Goal: Complete application form: Complete application form

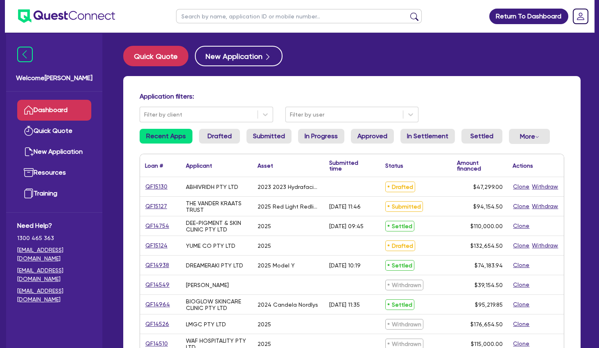
click at [226, 15] on input "text" at bounding box center [299, 16] width 246 height 14
type input "abby"
click at [408, 12] on button "submit" at bounding box center [414, 17] width 13 height 11
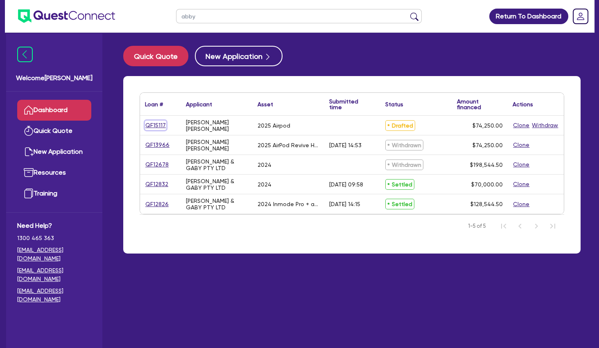
click at [153, 124] on link "QF15117" at bounding box center [155, 125] width 21 height 9
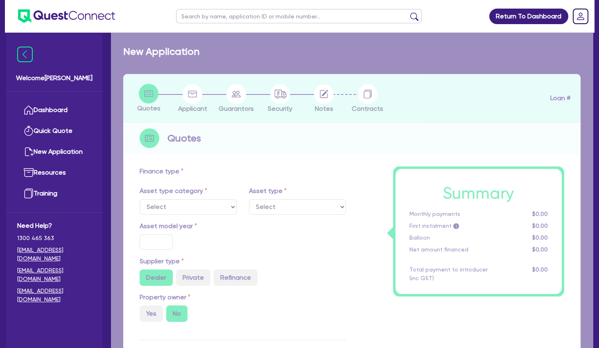
select select "TERTIARY_ASSETS"
type input "2025"
type input "74,250"
type input "5"
type input "3,712.5"
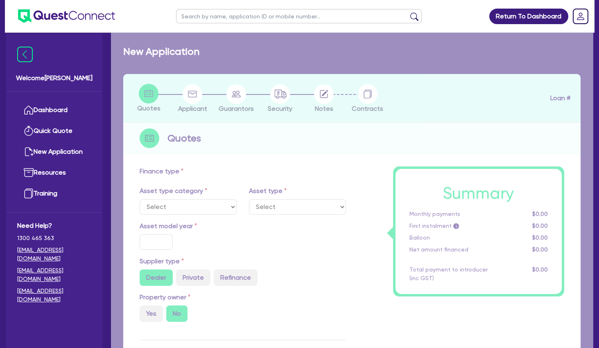
type input "10.5"
select select "BEAUTY_EQUIPMENT"
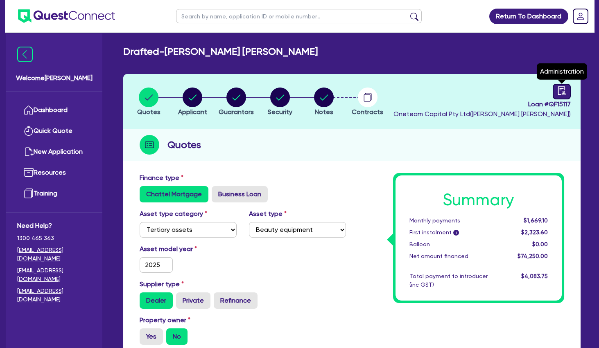
click at [556, 90] on link at bounding box center [562, 92] width 18 height 16
select select "DRAFTED_NEW"
select select "Other"
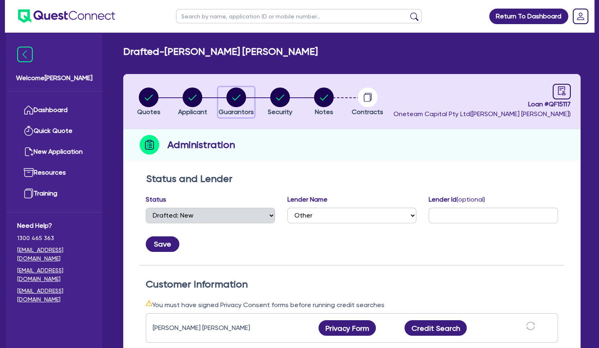
click at [242, 96] on circle "button" at bounding box center [236, 98] width 20 height 20
select select "MRS"
select select "QLD"
select select "DE_FACTO"
select select "CASH"
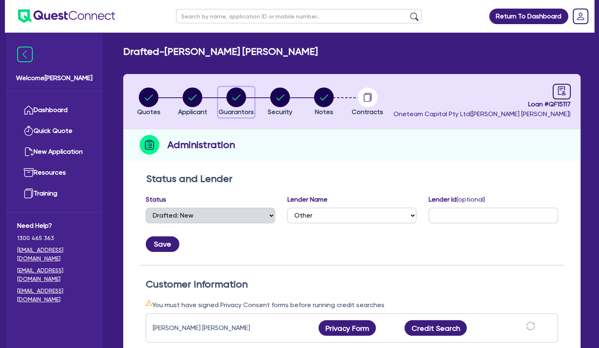
select select "OTHER"
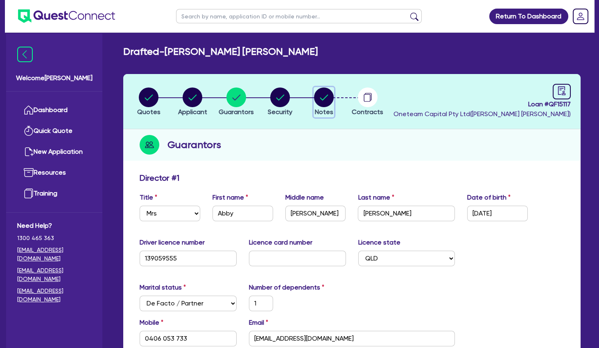
click at [326, 92] on circle "button" at bounding box center [324, 98] width 20 height 20
select select "Other"
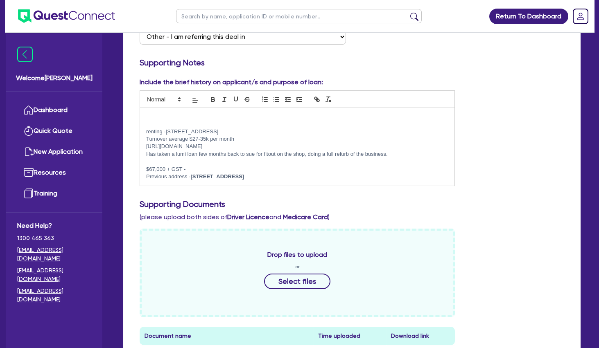
scroll to position [354, 0]
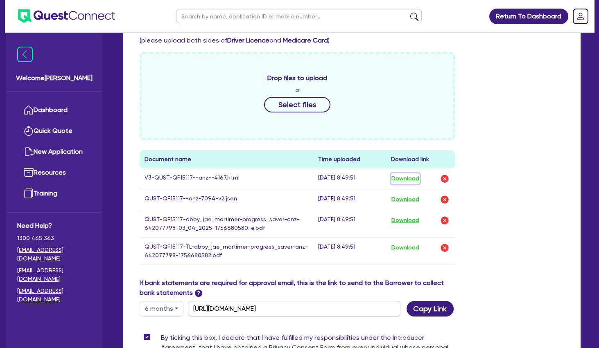
click at [398, 178] on button "Download" at bounding box center [405, 179] width 29 height 11
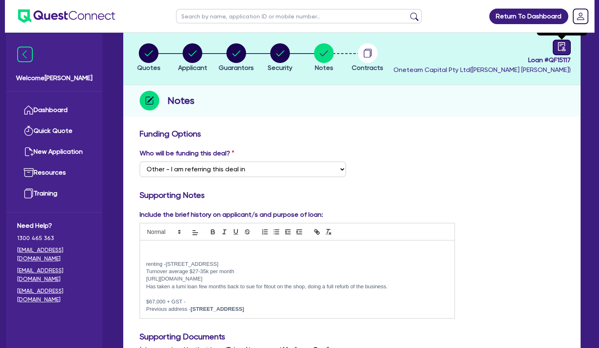
click at [557, 48] on link at bounding box center [562, 48] width 18 height 16
select select "DRAFTED_NEW"
select select "Other"
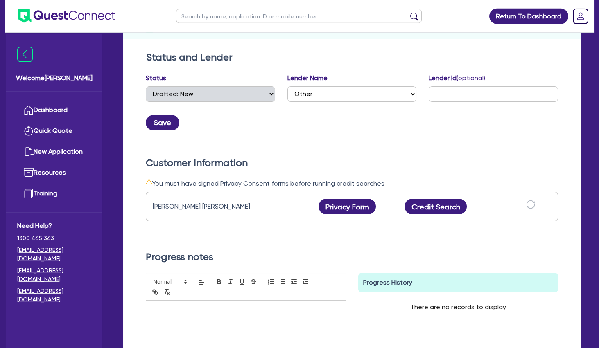
scroll to position [133, 0]
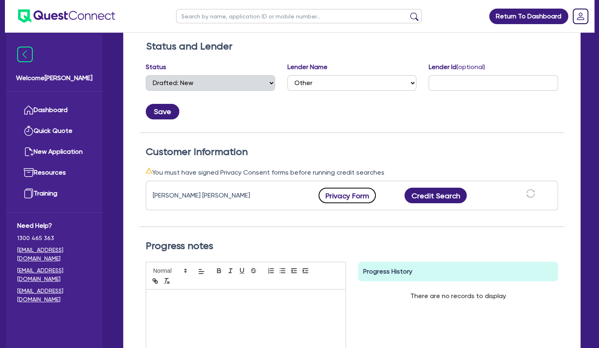
click at [359, 194] on button "Privacy Form" at bounding box center [346, 196] width 57 height 16
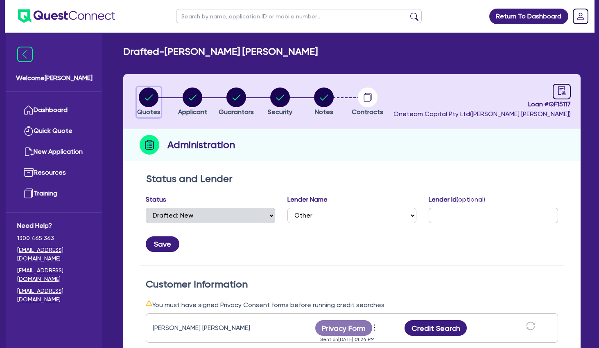
click at [155, 95] on circle "button" at bounding box center [149, 98] width 20 height 20
select select "TERTIARY_ASSETS"
select select "BEAUTY_EQUIPMENT"
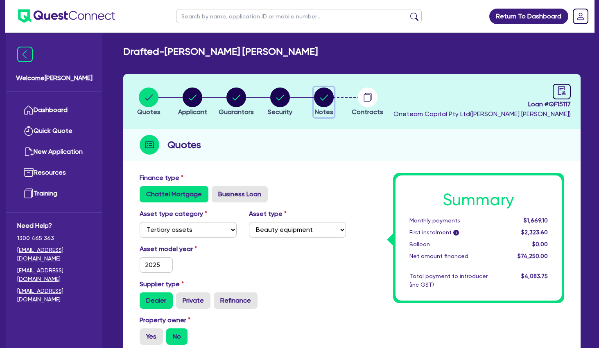
click at [315, 102] on circle "button" at bounding box center [324, 98] width 20 height 20
select select "Other"
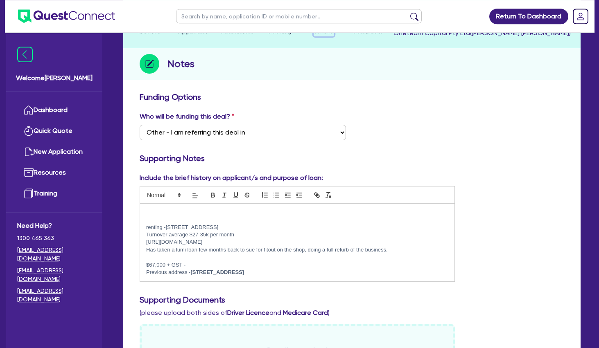
scroll to position [133, 0]
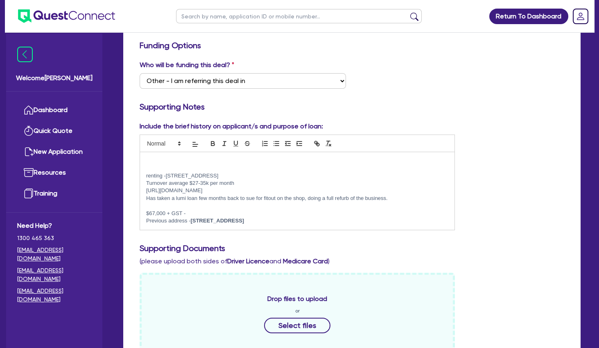
click at [337, 220] on p "Previous address - [STREET_ADDRESS]" at bounding box center [297, 220] width 302 height 7
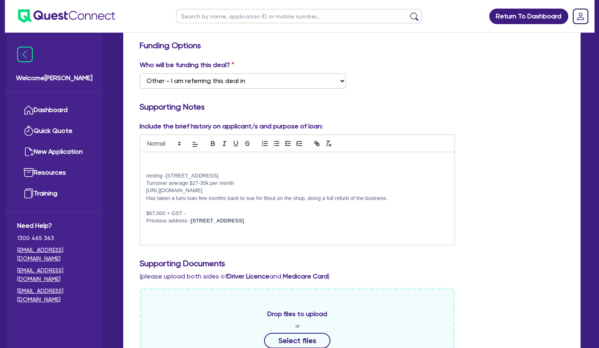
scroll to position [0, 0]
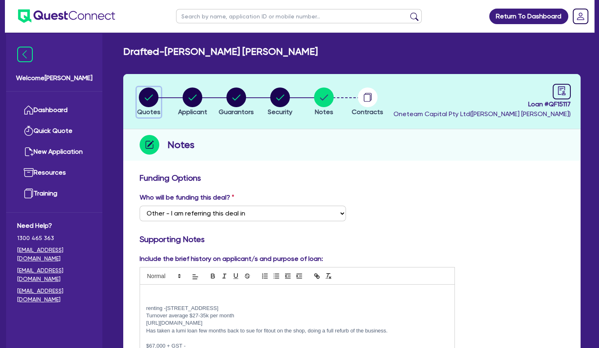
click at [144, 99] on circle "button" at bounding box center [149, 98] width 20 height 20
select select "TERTIARY_ASSETS"
select select "BEAUTY_EQUIPMENT"
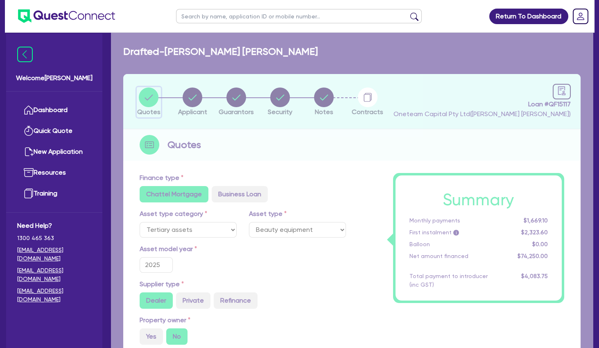
type input "74,250"
type input "3,712.5"
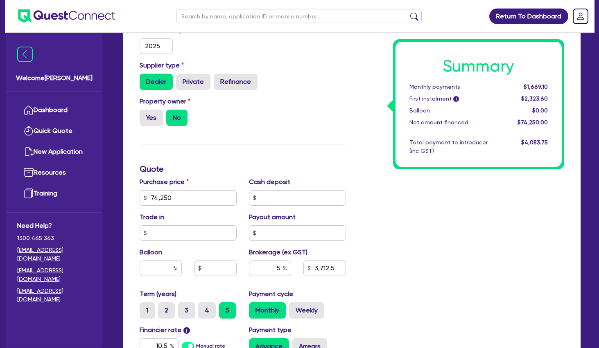
scroll to position [221, 0]
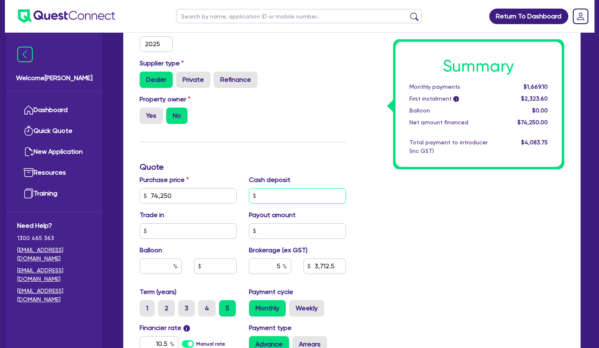
click at [294, 198] on input "text" at bounding box center [297, 196] width 97 height 16
click at [303, 194] on input "text" at bounding box center [297, 196] width 97 height 16
type input "74,250"
type input "3,712.5"
type input "74,250"
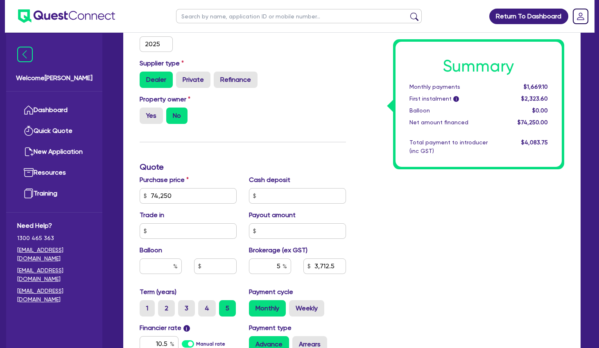
type input "3,712.5"
click at [203, 190] on input "74,250" at bounding box center [188, 196] width 97 height 16
click at [300, 201] on input "text" at bounding box center [297, 196] width 97 height 16
type input "74,250"
type input "1"
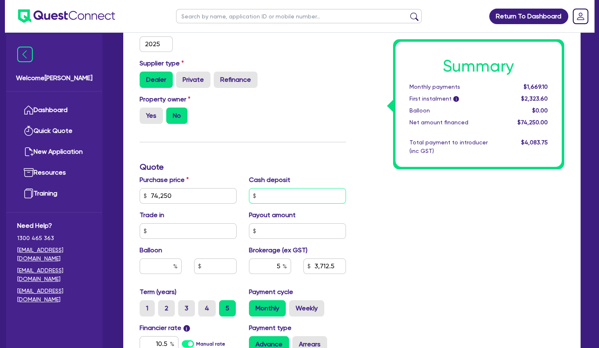
type input "3,712.5"
type input "74,250"
type input "3,712.45"
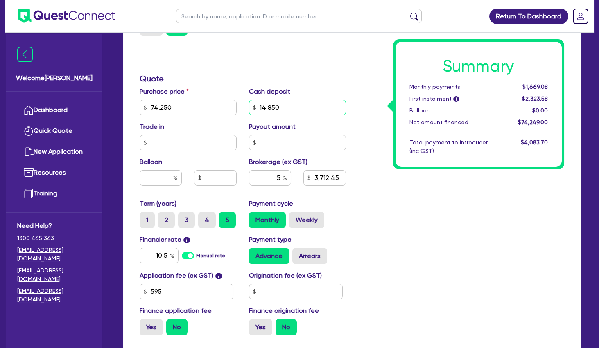
type input "14,850"
type input "74,250"
type input "3,712.45"
type input "74,250"
type input "2,970"
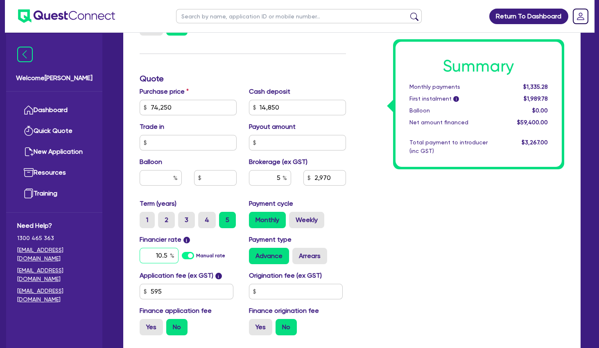
drag, startPoint x: 153, startPoint y: 256, endPoint x: 193, endPoint y: 257, distance: 40.1
click at [178, 257] on input "10.5" at bounding box center [159, 256] width 39 height 16
type input "11.39"
type input "74,250"
type input "2,970"
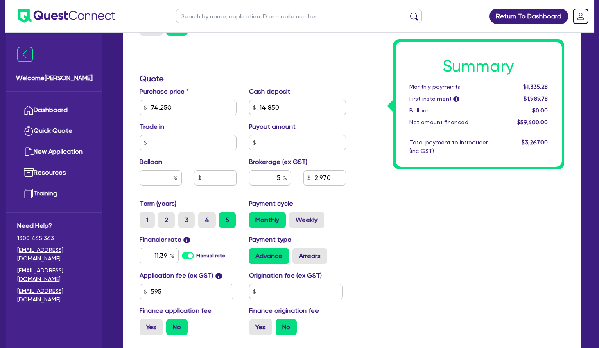
type input "74,250"
type input "2,970"
click at [420, 265] on div "Summary Monthly payments $1,335.28 First instalment i $1,989.78 Balloon $0.00 N…" at bounding box center [461, 103] width 219 height 478
click at [316, 254] on label "Arrears" at bounding box center [309, 256] width 35 height 16
click at [298, 253] on input "Arrears" at bounding box center [294, 250] width 5 height 5
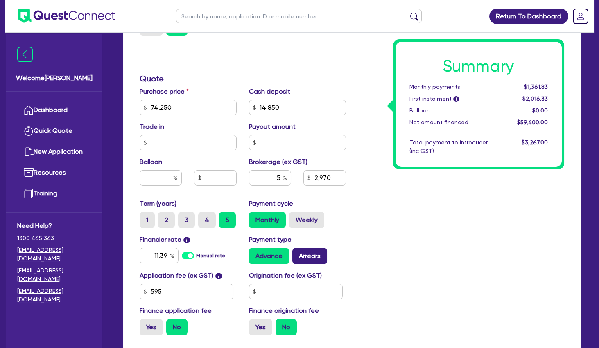
radio input "true"
type input "74,250"
type input "2,970"
type input "74,250"
type input "2,970"
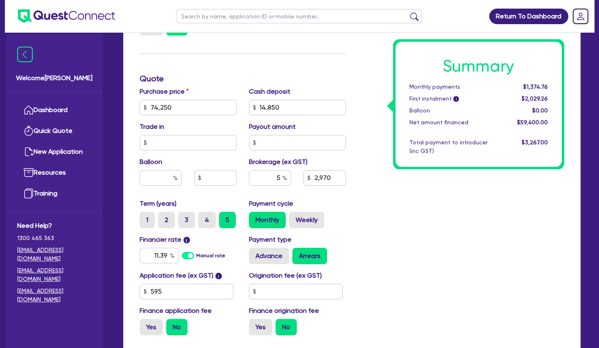
click at [357, 209] on div "Summary Monthly payments $1,374.76 First instalment i $2,029.26 Balloon $0.00 N…" at bounding box center [461, 103] width 219 height 478
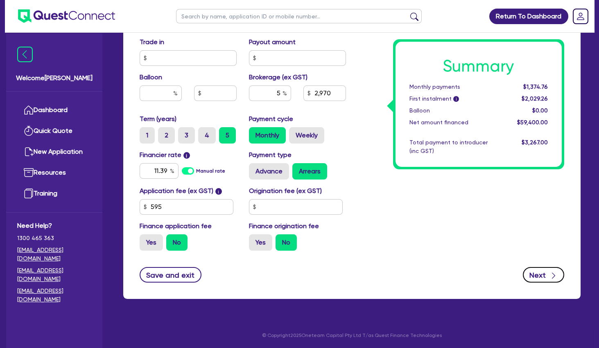
click at [544, 275] on button "Next" at bounding box center [543, 275] width 41 height 16
type input "74,250"
type input "2,970"
select select "SOLE_TRADER"
select select "HEALTH_BEAUTY"
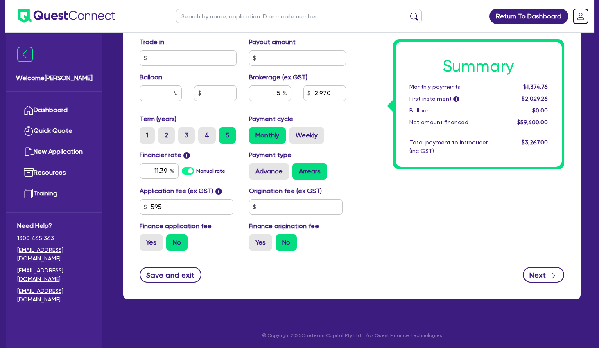
select select "HAIR_BEAUTY_SALONS"
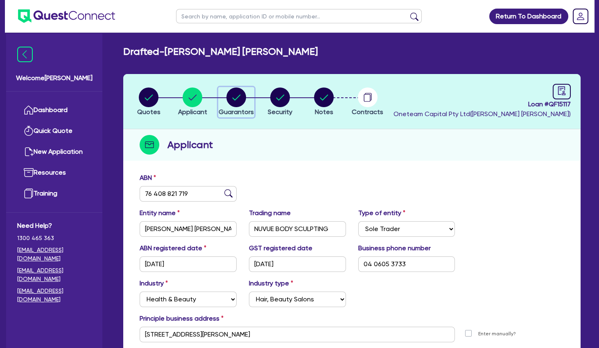
click at [241, 99] on circle "button" at bounding box center [236, 98] width 20 height 20
select select "MRS"
select select "QLD"
select select "DE_FACTO"
select select "CASH"
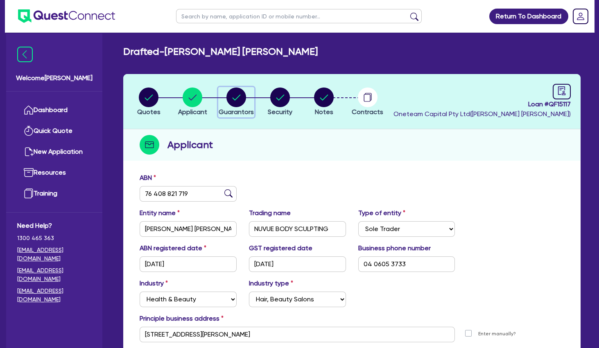
select select "OTHER"
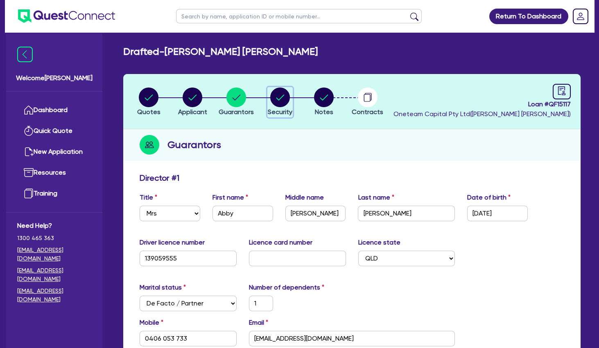
click at [276, 104] on circle "button" at bounding box center [280, 98] width 20 height 20
select select "TERTIARY_ASSETS"
select select "BEAUTY_EQUIPMENT"
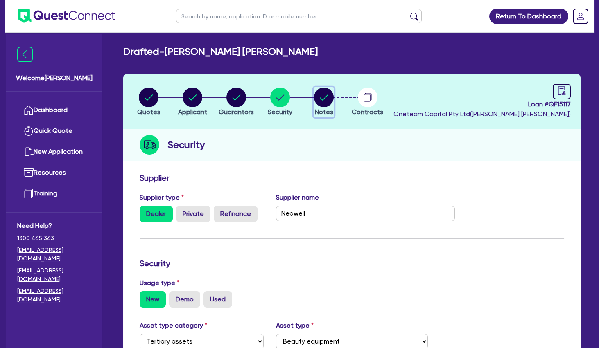
click at [319, 99] on circle "button" at bounding box center [324, 98] width 20 height 20
select select "Other"
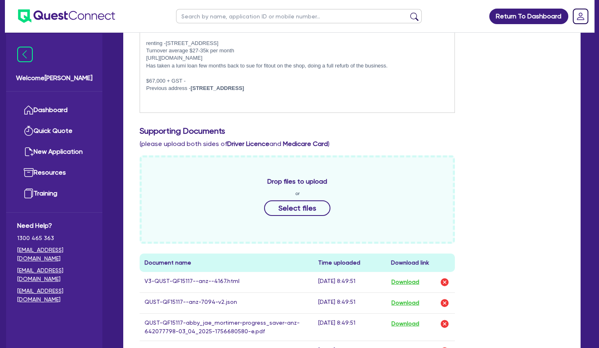
scroll to position [44, 0]
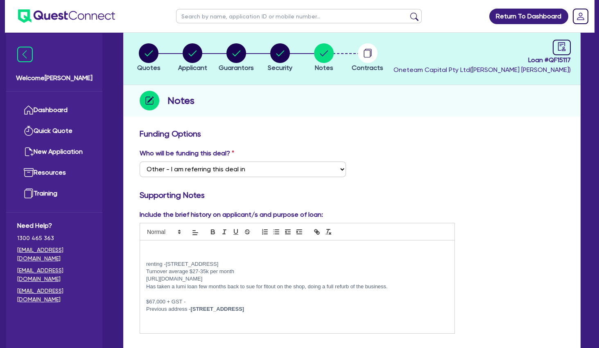
click at [170, 246] on p at bounding box center [297, 249] width 302 height 7
click at [268, 248] on p "Client has new license pending sending through." at bounding box center [297, 249] width 302 height 7
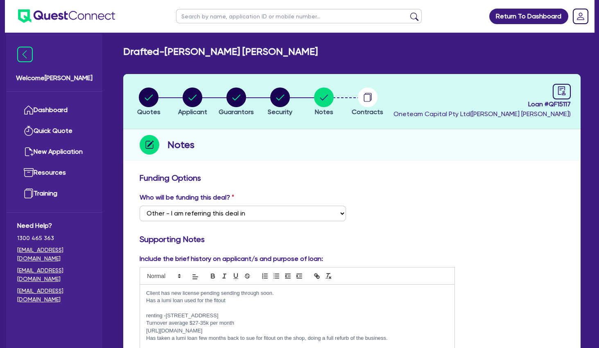
scroll to position [88, 0]
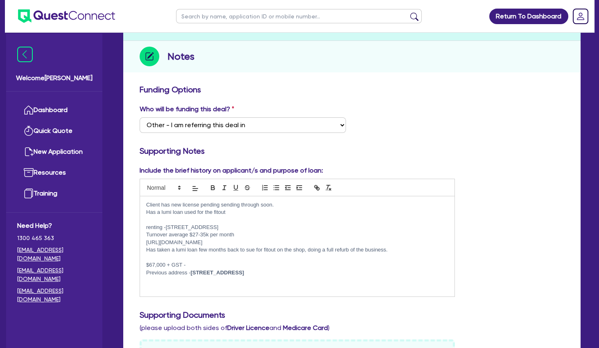
click at [146, 204] on div "Client has new license pending sending through soon. Has a lumi loan used for t…" at bounding box center [297, 246] width 314 height 100
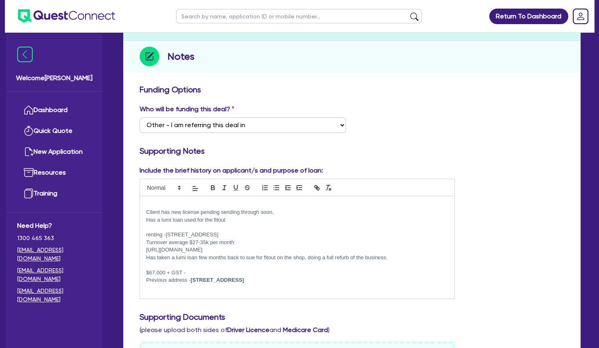
scroll to position [0, 0]
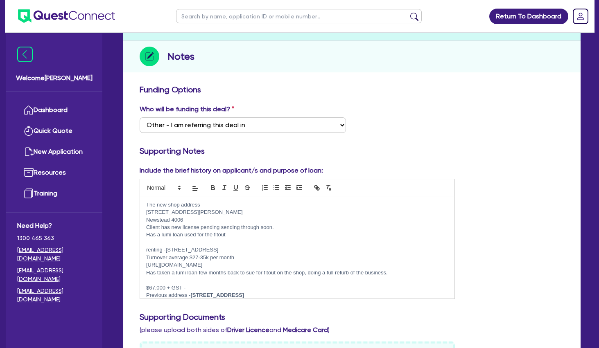
click at [146, 221] on div "The new shop address [STREET_ADDRESS][PERSON_NAME] Client has new license pendi…" at bounding box center [297, 247] width 314 height 102
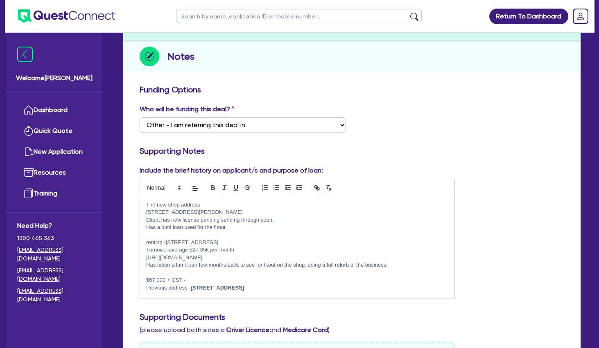
click at [147, 214] on p "[STREET_ADDRESS][PERSON_NAME]" at bounding box center [297, 212] width 302 height 7
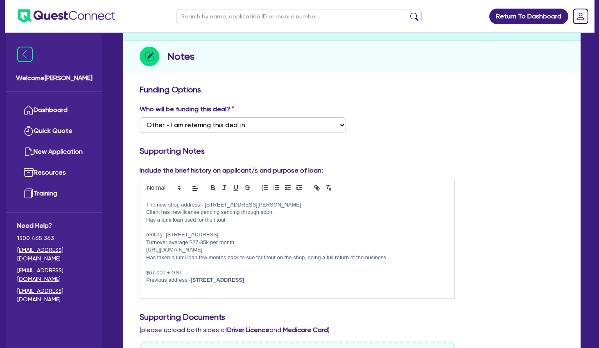
click at [313, 201] on div "The new shop address - [STREET_ADDRESS][PERSON_NAME] Client has new license pen…" at bounding box center [297, 247] width 314 height 102
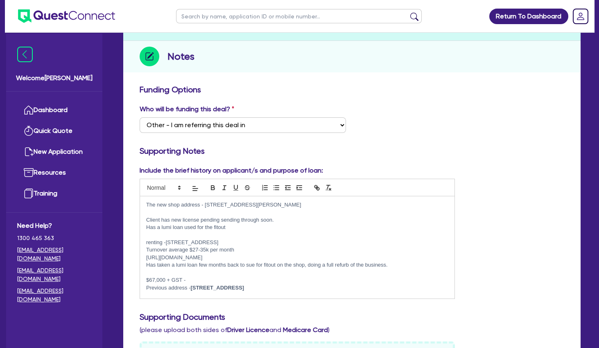
click at [247, 244] on p "renting -[STREET_ADDRESS]" at bounding box center [297, 242] width 302 height 7
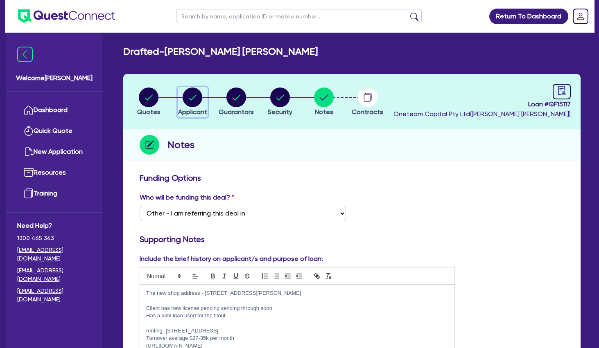
click at [198, 101] on circle "button" at bounding box center [193, 98] width 20 height 20
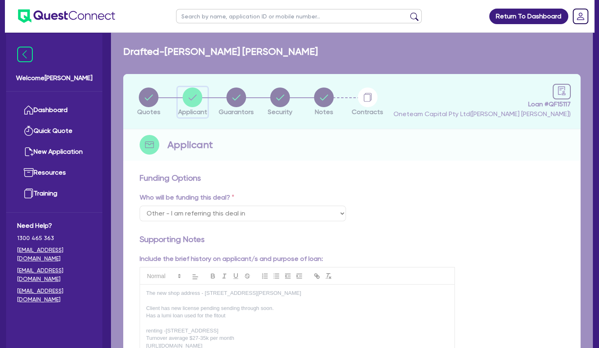
select select "SOLE_TRADER"
select select "HEALTH_BEAUTY"
select select "HAIR_BEAUTY_SALONS"
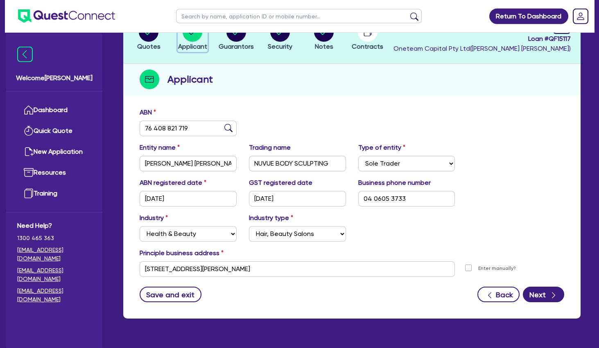
scroll to position [85, 0]
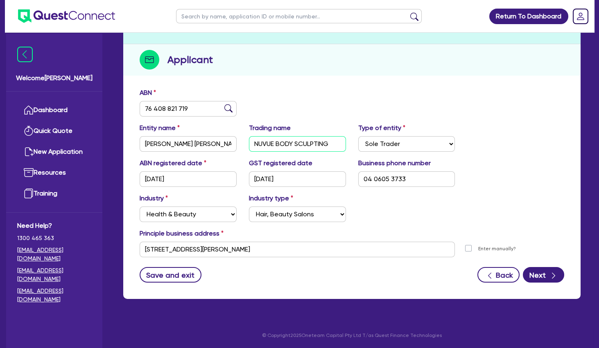
click at [282, 146] on input "NUVUE BODY SCULPTING" at bounding box center [297, 144] width 97 height 16
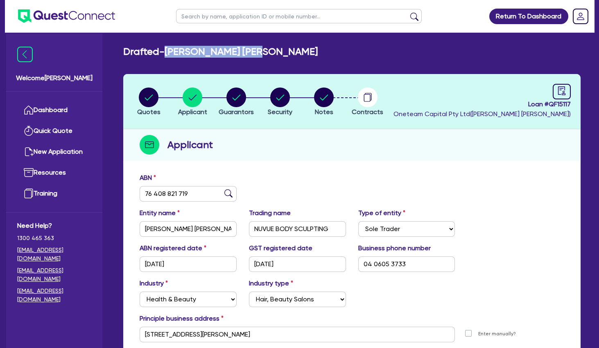
drag, startPoint x: 274, startPoint y: 52, endPoint x: 172, endPoint y: 57, distance: 101.6
click at [172, 57] on div "Drafted - [PERSON_NAME] [PERSON_NAME]" at bounding box center [351, 52] width 469 height 12
copy h2 "[PERSON_NAME] [PERSON_NAME]"
drag, startPoint x: 571, startPoint y: 104, endPoint x: 549, endPoint y: 104, distance: 22.1
click at [549, 104] on header "Quotes Applicant [GEOGRAPHIC_DATA] Security Notes Contracts Loan # QF15117 Onet…" at bounding box center [351, 101] width 457 height 55
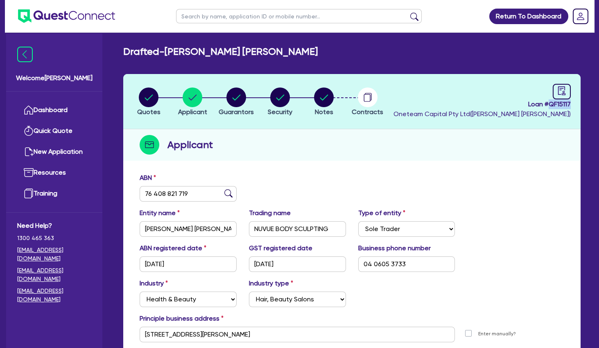
copy span "QF15117"
click at [230, 97] on circle "button" at bounding box center [236, 98] width 20 height 20
select select "MRS"
select select "QLD"
select select "DE_FACTO"
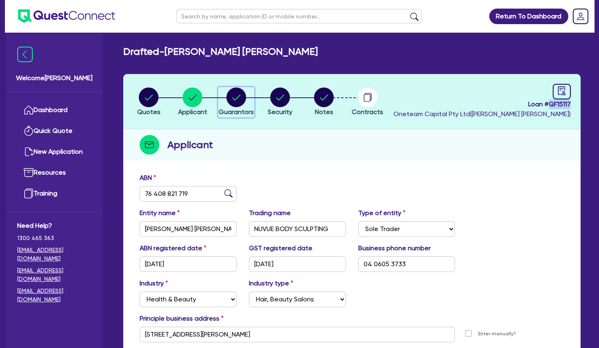
select select "CASH"
select select "OTHER"
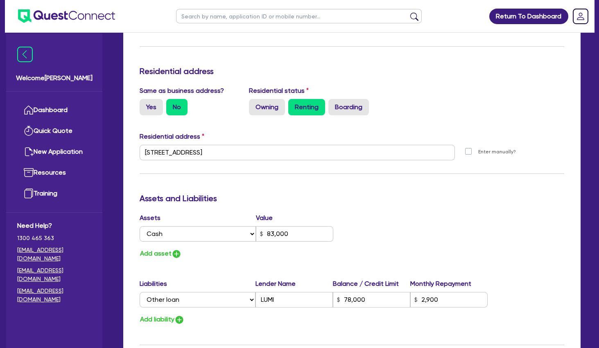
scroll to position [398, 0]
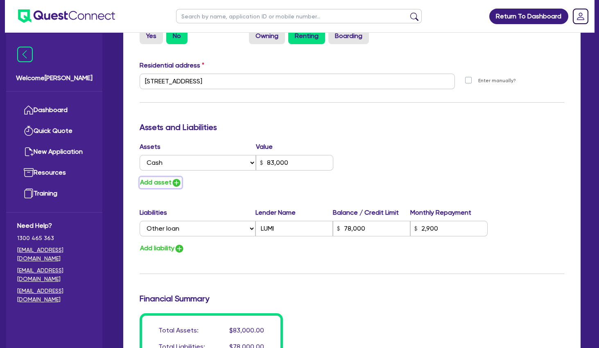
click at [155, 180] on button "Add asset" at bounding box center [161, 182] width 42 height 11
type input "1"
type input "0406 053 733"
type input "83,000"
type input "78,000"
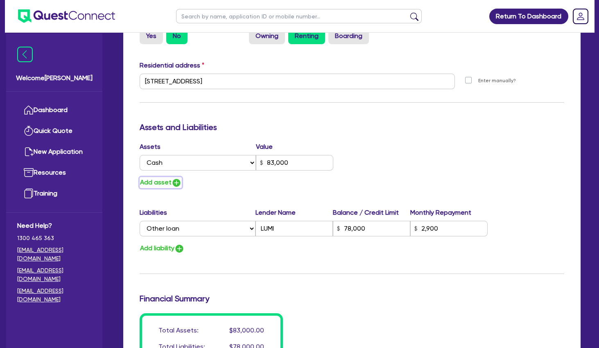
type input "2,900"
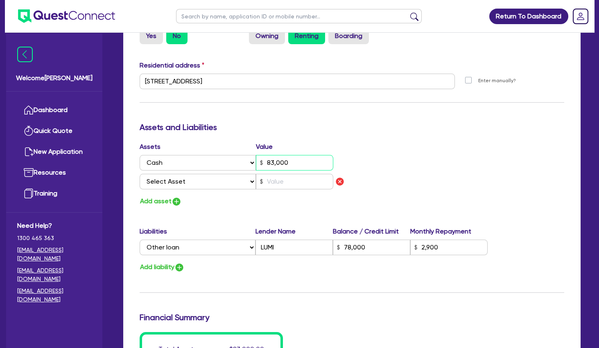
drag, startPoint x: 293, startPoint y: 164, endPoint x: 238, endPoint y: 155, distance: 56.0
click at [256, 155] on input "83,000" at bounding box center [294, 163] width 77 height 16
type input "1"
type input "0406 053 733"
type input "5"
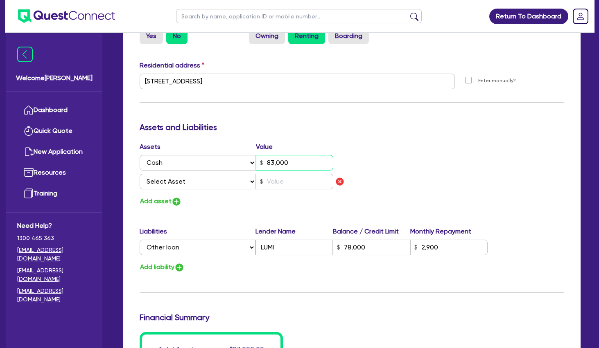
type input "78,000"
type input "2,900"
type input "1"
type input "0406 053 733"
type input "55"
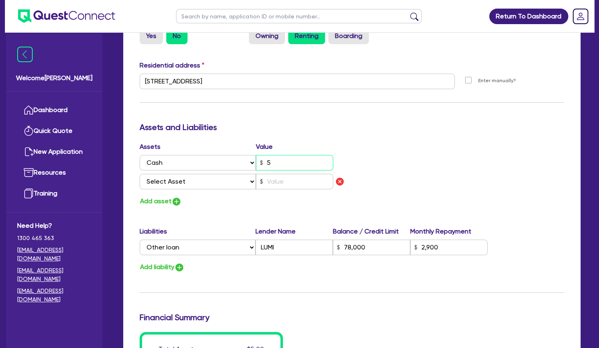
type input "78,000"
type input "2,900"
type input "1"
type input "0406 053 733"
type input "550"
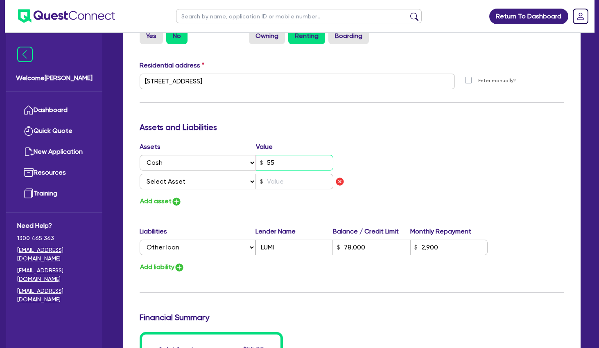
type input "78,000"
type input "2,900"
type input "1"
type input "0406 053 733"
type input "5,500"
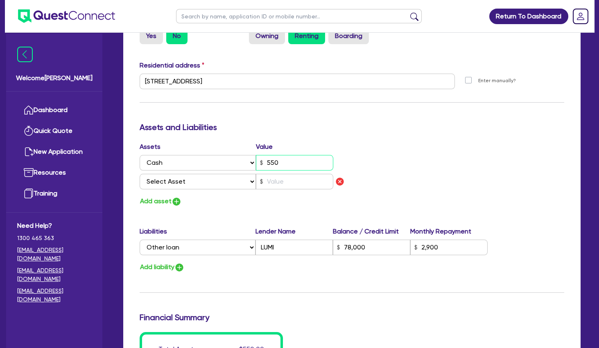
type input "78,000"
type input "2,900"
type input "1"
type input "0406 053 733"
type input "55,000"
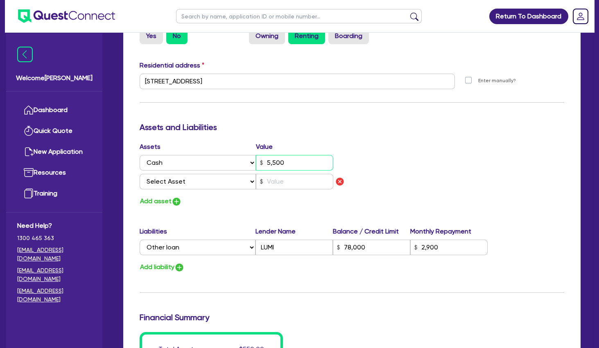
type input "78,000"
type input "2,900"
type input "55,000"
click at [140, 174] on select "Select Asset Cash Property Investment property Vehicle Truck Trailer Equipment …" at bounding box center [198, 182] width 116 height 16
select select "VEHICLE"
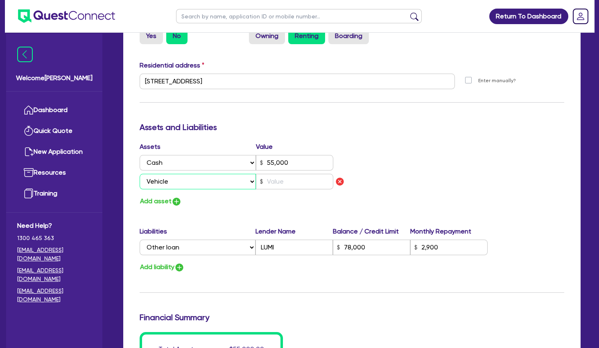
click option "Vehicle" at bounding box center [0, 0] width 0 height 0
type input "1"
type input "0406 053 733"
type input "55,000"
type input "78,000"
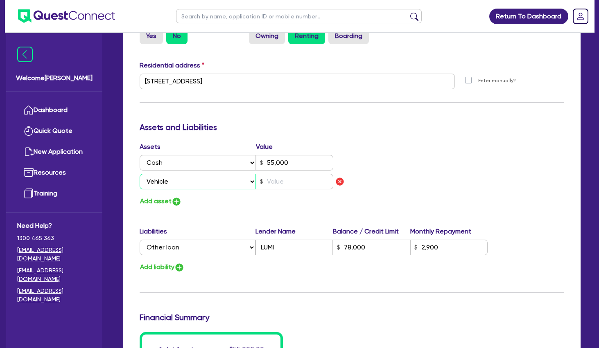
type input "2,900"
click at [286, 183] on input "text" at bounding box center [294, 182] width 77 height 16
type input "1"
type input "0406 053 733"
type input "55,000"
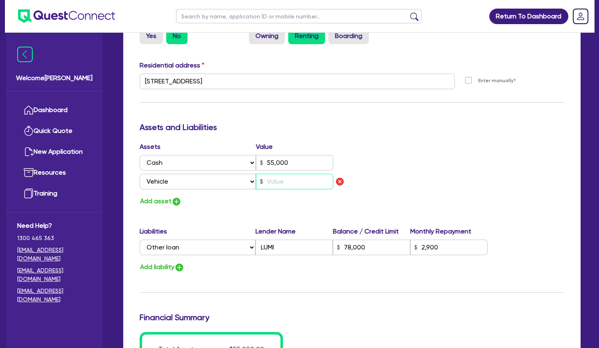
type input "78,000"
type input "2,900"
type input "8"
type input "1"
type input "0406 053 733"
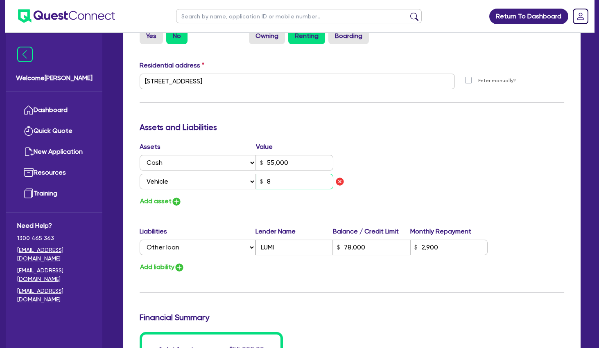
type input "55,000"
type input "78,000"
type input "2,900"
type input "85"
type input "1"
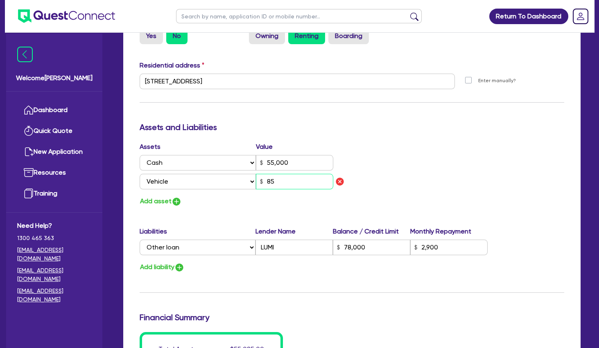
type input "0406 053 733"
type input "55,000"
type input "78,000"
type input "2,900"
type input "850"
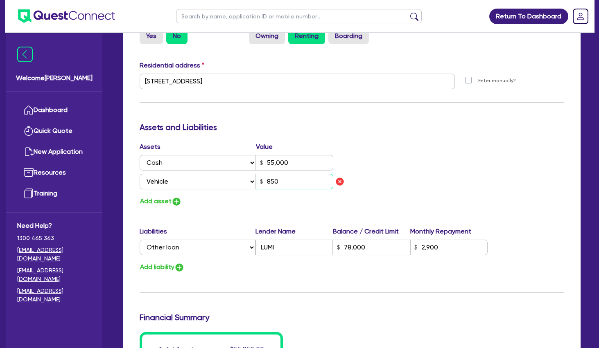
type input "1"
type input "0406 053 733"
type input "55,000"
type input "78,000"
type input "2,900"
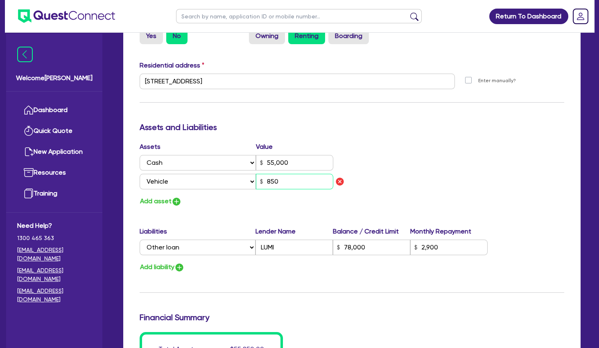
type input "8,500"
type input "1"
type input "0406 053 733"
type input "55,000"
type input "78,000"
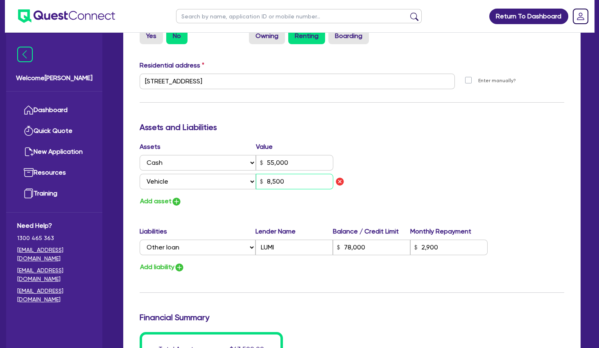
type input "2,900"
type input "85,000"
click at [158, 201] on button "Add asset" at bounding box center [161, 201] width 42 height 11
type input "1"
type input "0406 053 733"
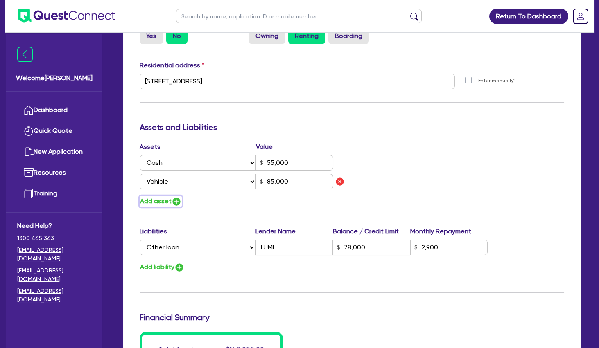
type input "55,000"
type input "78,000"
type input "2,900"
type input "85,000"
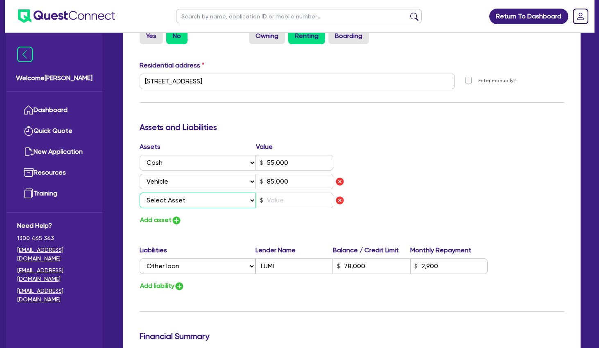
click at [140, 193] on select "Select Asset Cash Property Investment property Vehicle Truck Trailer Equipment …" at bounding box center [198, 201] width 116 height 16
select select "HOUSEHOLD_PERSONAL"
click option "Household & personal asset" at bounding box center [0, 0] width 0 height 0
type input "1"
type input "0406 053 733"
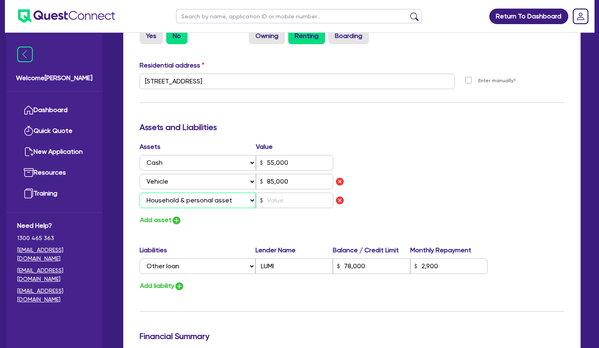
type input "55,000"
type input "78,000"
type input "2,900"
type input "85,000"
click at [161, 219] on button "Add asset" at bounding box center [161, 220] width 42 height 11
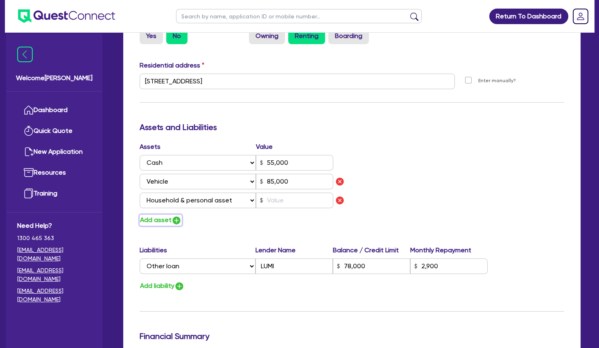
type input "1"
type input "0406 053 733"
type input "55,000"
type input "78,000"
type input "2,900"
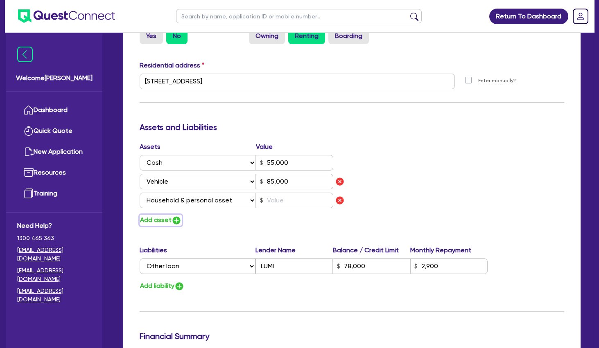
type input "85,000"
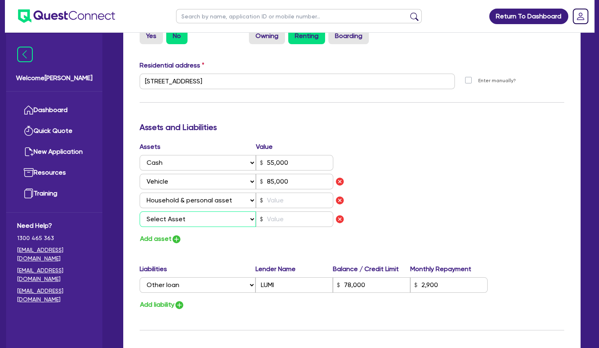
click at [140, 212] on select "Select Asset Cash Property Investment property Vehicle Truck Trailer Equipment …" at bounding box center [198, 220] width 116 height 16
select select "OTHER"
click option "Other asset" at bounding box center [0, 0] width 0 height 0
type input "1"
type input "0406 053 733"
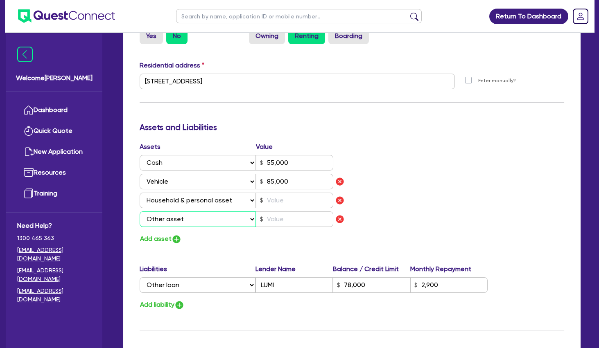
type input "55,000"
type input "78,000"
type input "2,900"
type input "85,000"
click at [282, 200] on input "text" at bounding box center [294, 201] width 77 height 16
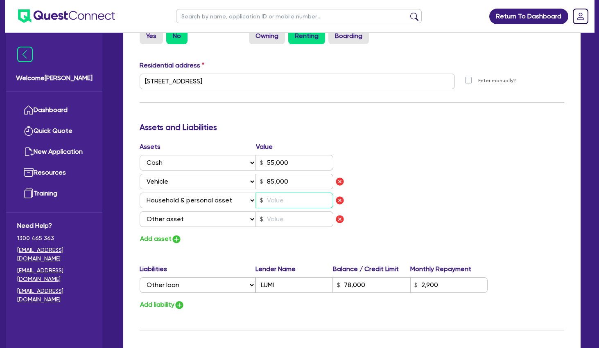
type input "1"
type input "0406 053 733"
type input "55,000"
type input "78,000"
type input "2,900"
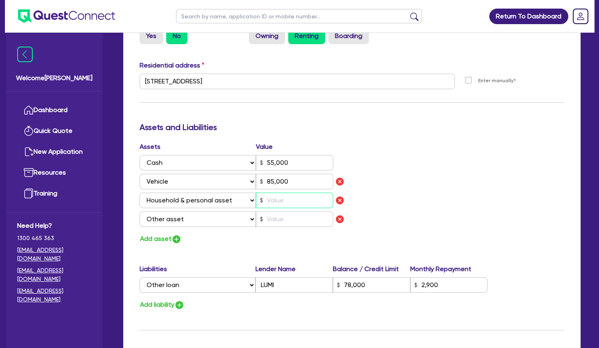
type input "85,000"
type input "1"
type input "0406 053 733"
type input "55,000"
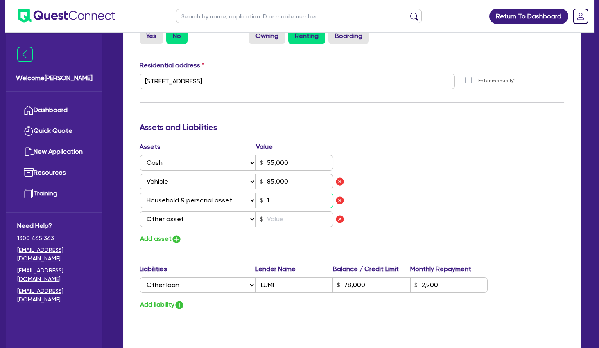
type input "78,000"
type input "2,900"
type input "85,000"
type input "15"
type input "1"
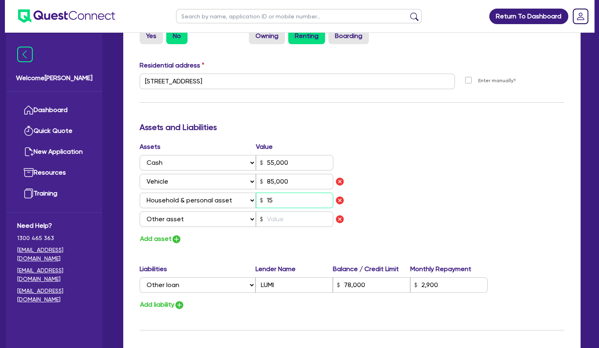
type input "0406 053 733"
type input "55,000"
type input "78,000"
type input "2,900"
type input "85,000"
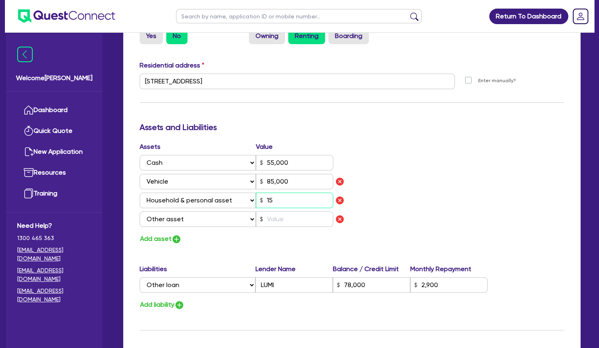
type input "150"
type input "1"
type input "0406 053 733"
type input "55,000"
type input "78,000"
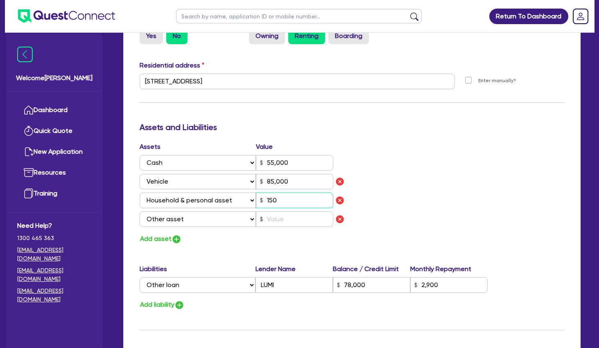
type input "2,900"
type input "85,000"
type input "1,500"
type input "1"
type input "0406 053 733"
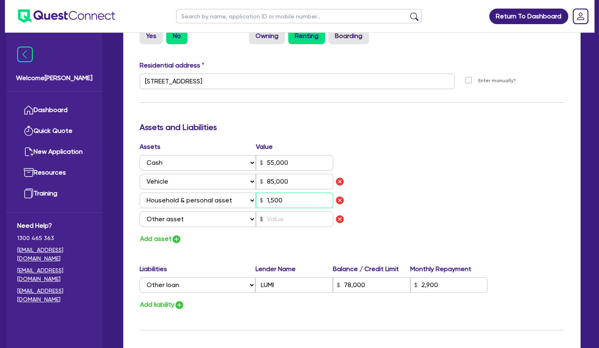
type input "55,000"
type input "78,000"
type input "2,900"
type input "85,000"
type input "15,000"
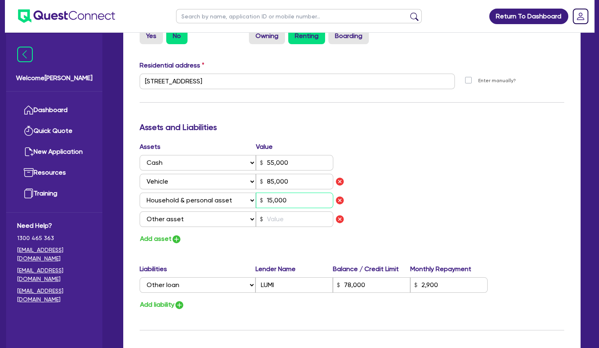
type input "1"
click at [289, 218] on input "text" at bounding box center [294, 220] width 77 height 16
click at [284, 245] on div "Update residential status for Director #1 Boarding is only acceptable when the …" at bounding box center [352, 106] width 424 height 662
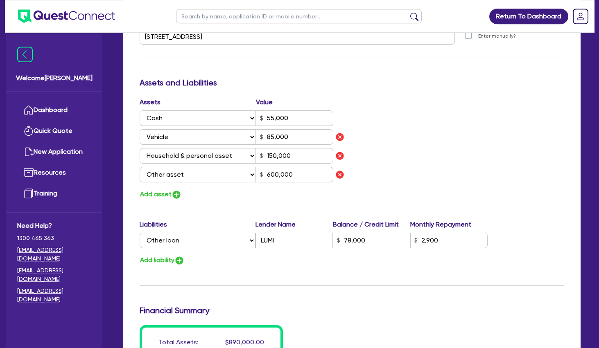
scroll to position [663, 0]
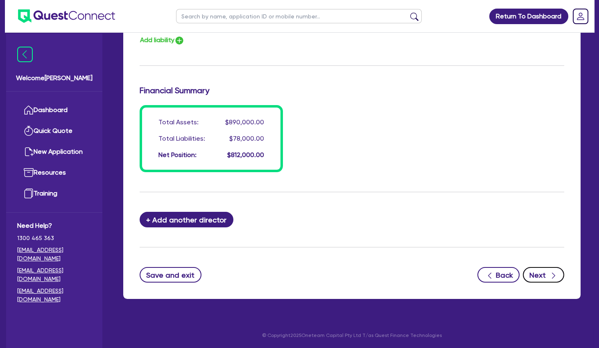
click at [542, 273] on button "Next" at bounding box center [543, 275] width 41 height 16
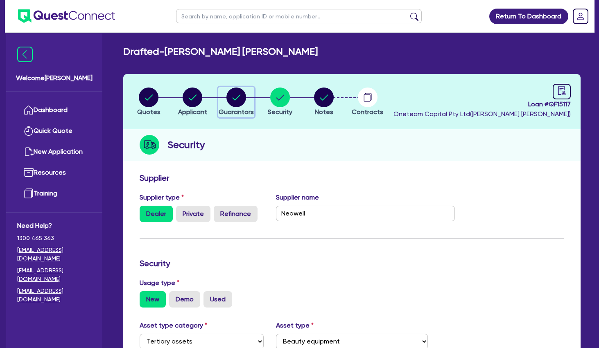
click at [235, 96] on circle "button" at bounding box center [236, 98] width 20 height 20
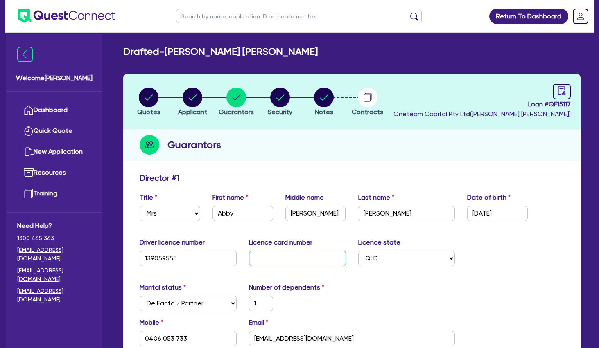
click at [277, 255] on input "text" at bounding box center [297, 259] width 97 height 16
click at [419, 291] on div "Marital status Select [DEMOGRAPHIC_DATA] Married De Facto / Partner Number of d…" at bounding box center [351, 300] width 437 height 35
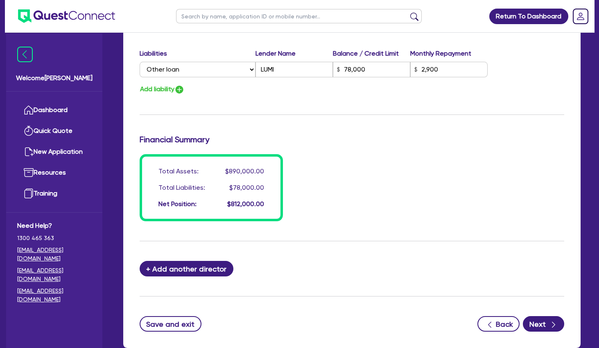
scroll to position [619, 0]
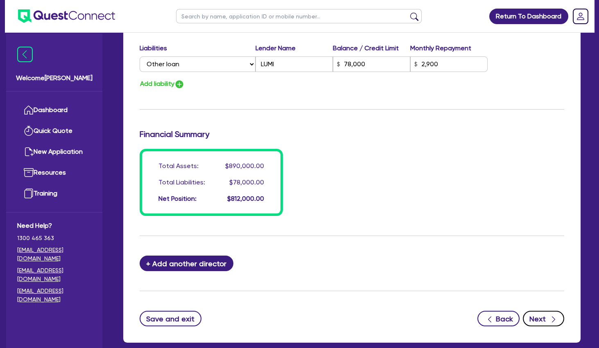
click at [539, 317] on button "Next" at bounding box center [543, 319] width 41 height 16
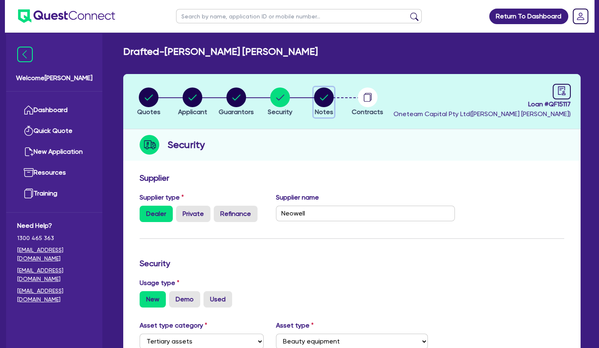
click at [325, 97] on icon "button" at bounding box center [324, 98] width 8 height 6
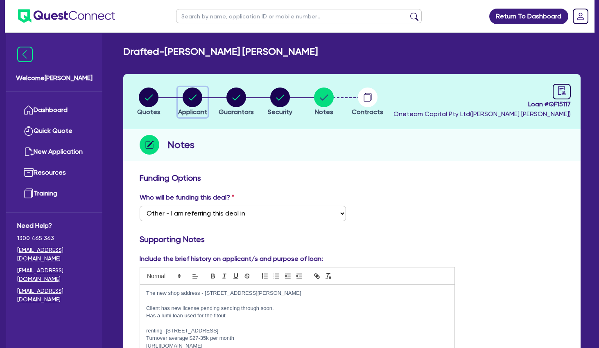
click at [199, 98] on circle "button" at bounding box center [193, 98] width 20 height 20
